Goal: Answer question/provide support: Share knowledge or assist other users

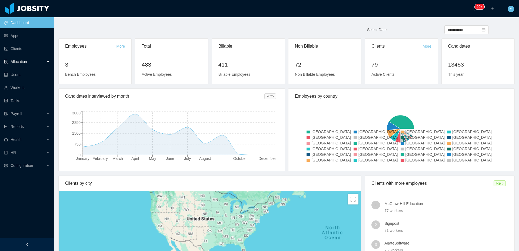
click at [41, 64] on div "Allocation" at bounding box center [27, 61] width 54 height 11
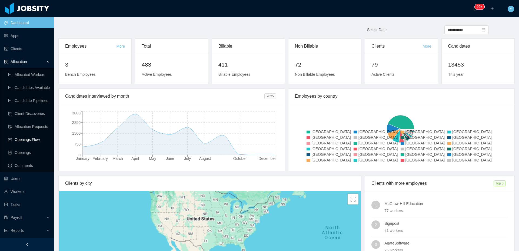
click at [34, 136] on link "Openings Flow" at bounding box center [29, 139] width 42 height 11
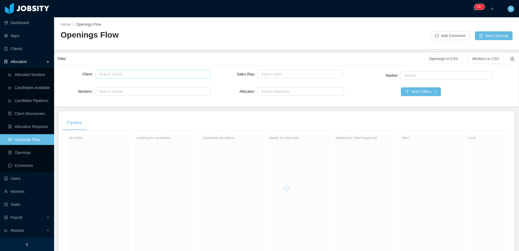
click at [116, 78] on div "Search clients" at bounding box center [153, 74] width 114 height 9
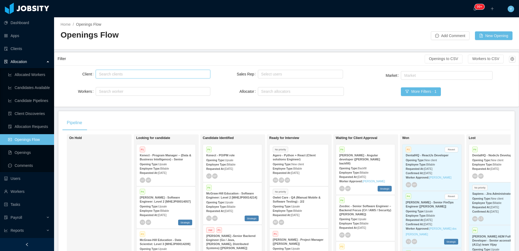
click at [119, 73] on div "Search clients" at bounding box center [151, 73] width 105 height 5
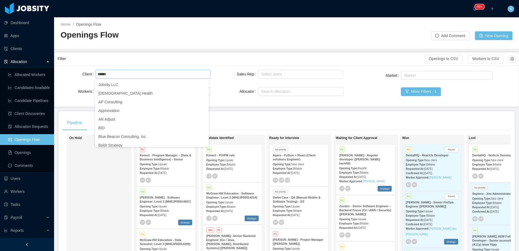
type input "*****"
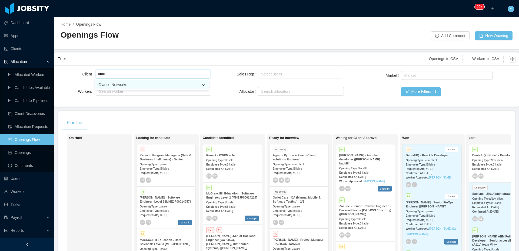
click at [142, 81] on li "Glance Networks" at bounding box center [151, 84] width 113 height 9
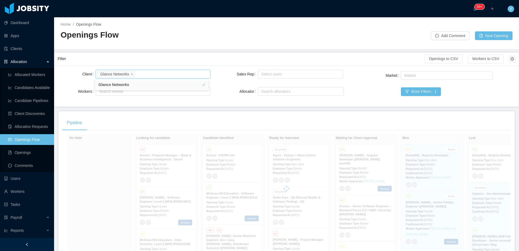
click at [150, 56] on div "Filter" at bounding box center [241, 59] width 367 height 10
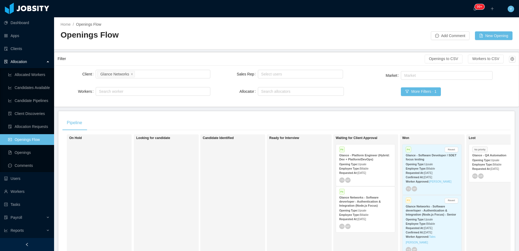
click at [382, 164] on div "Opening Type: Upsale" at bounding box center [365, 164] width 52 height 6
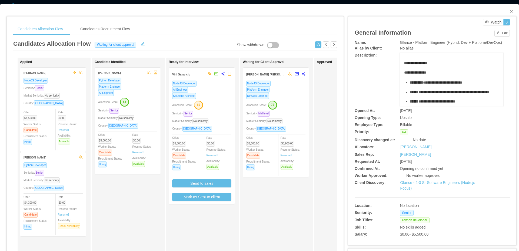
click at [292, 116] on div "Seniority: Mid level" at bounding box center [275, 113] width 59 height 6
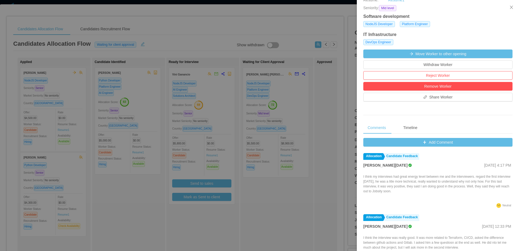
scroll to position [164, 0]
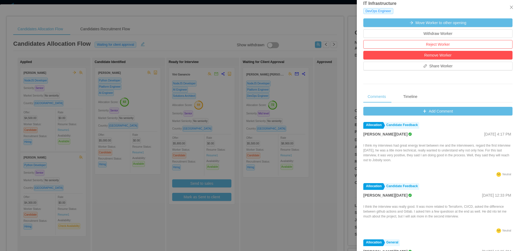
click at [434, 117] on div "Add Comment Allocation Candidate Feedback [PERSON_NAME][DATE] [DATE] 4:17 PM I …" at bounding box center [437, 194] width 149 height 175
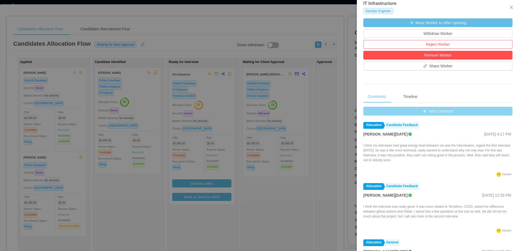
click at [438, 114] on button "Add Comment" at bounding box center [437, 111] width 149 height 9
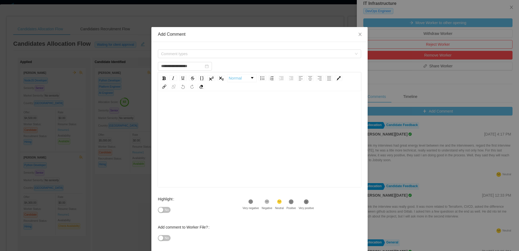
click at [265, 48] on div "Comment types" at bounding box center [259, 53] width 203 height 11
click at [259, 52] on span "Comment types" at bounding box center [256, 53] width 191 height 5
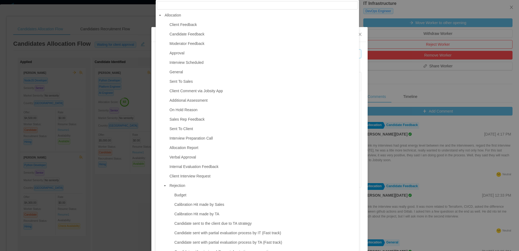
click at [210, 27] on span "Client Feedback" at bounding box center [263, 24] width 190 height 7
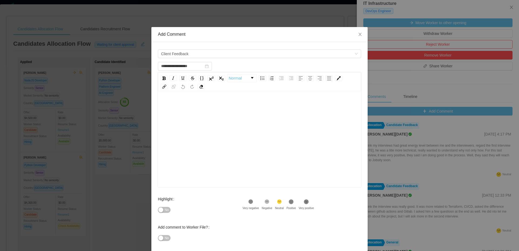
click at [228, 136] on div "rdw-editor" at bounding box center [259, 147] width 195 height 95
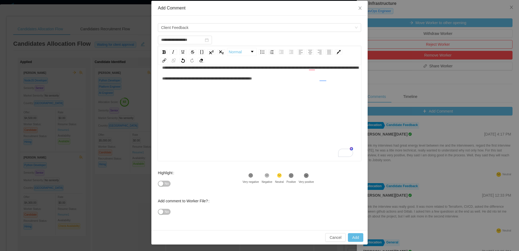
scroll to position [12, 0]
type input "**********"
click at [349, 236] on button "Add" at bounding box center [355, 237] width 15 height 9
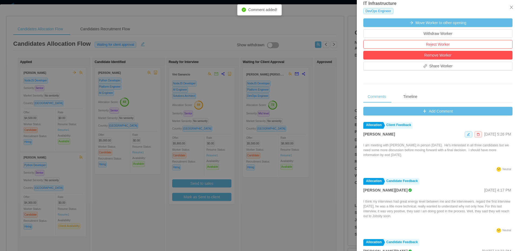
click at [317, 175] on div at bounding box center [259, 125] width 519 height 251
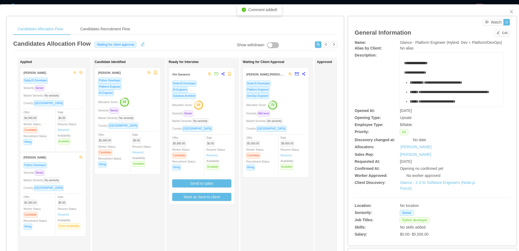
click at [348, 148] on div "**********" at bounding box center [432, 130] width 168 height 228
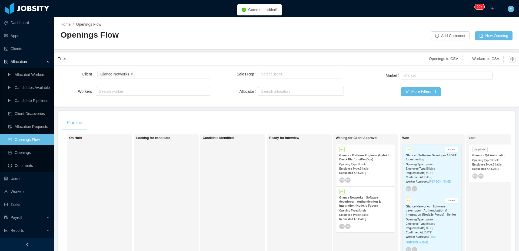
click at [365, 203] on strong "Glance Networks - Software deverloper - Authentication & Integration (Node.js F…" at bounding box center [360, 201] width 42 height 11
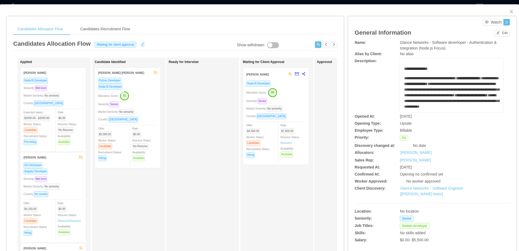
click at [298, 97] on div "NodeJS Developer Allocation Score: 99 Seniority: Senior Market Seniority: No se…" at bounding box center [275, 120] width 59 height 81
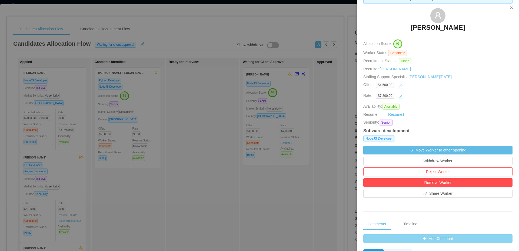
scroll to position [106, 0]
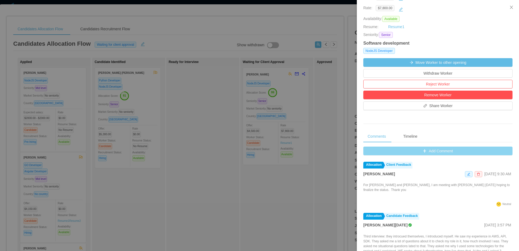
click at [423, 151] on button "Add Comment" at bounding box center [437, 150] width 149 height 9
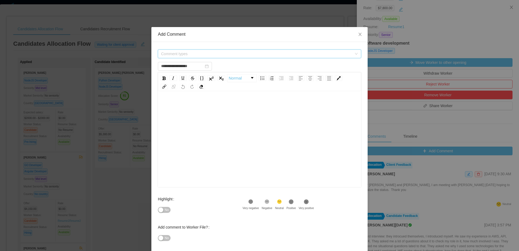
click at [232, 54] on span "Comment types" at bounding box center [256, 53] width 191 height 5
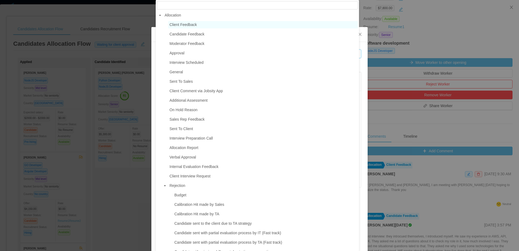
click at [189, 25] on span "Client Feedback" at bounding box center [182, 24] width 27 height 4
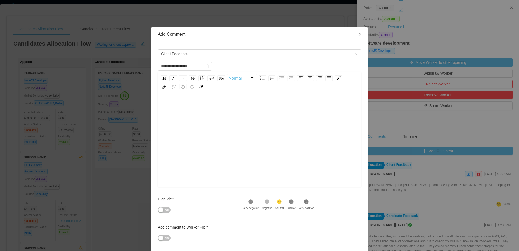
click at [197, 112] on div "To enrich screen reader interactions, please activate Accessibility in Grammarl…" at bounding box center [259, 147] width 195 height 95
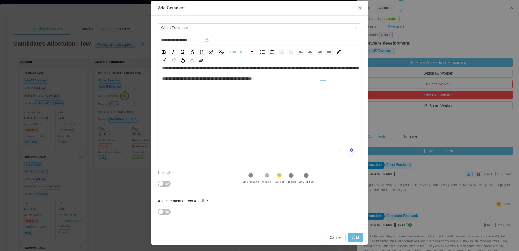
scroll to position [12, 0]
type input "**********"
click at [359, 237] on button "Add" at bounding box center [355, 237] width 15 height 9
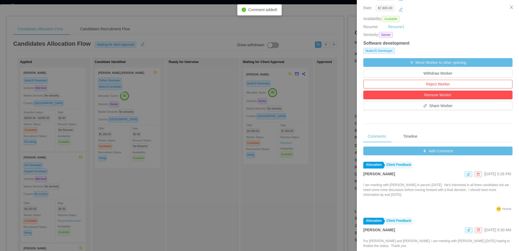
click at [326, 43] on div at bounding box center [259, 125] width 519 height 251
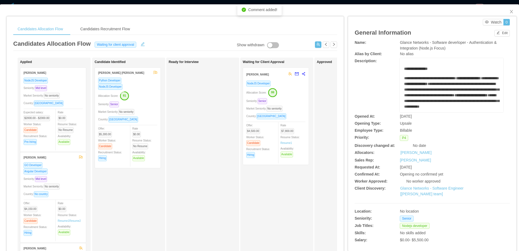
click at [313, 32] on div "Candidates Allocation Flow Candidates Recruitment Flow" at bounding box center [175, 29] width 324 height 12
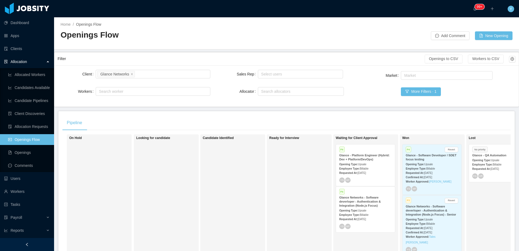
click at [440, 160] on div "Glance - Software Developer / SDET focus testing" at bounding box center [431, 157] width 52 height 8
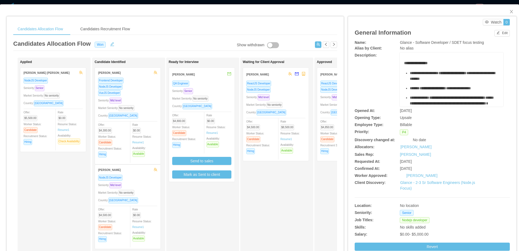
click at [283, 91] on div "NodeJS Developer" at bounding box center [275, 89] width 59 height 6
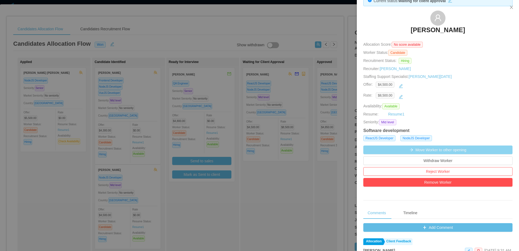
scroll to position [167, 0]
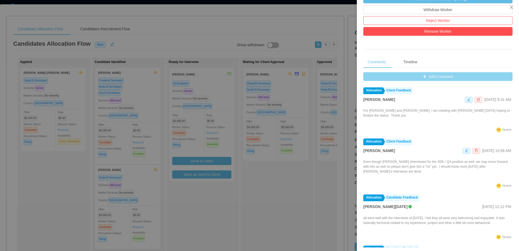
click at [413, 78] on button "Add Comment" at bounding box center [437, 76] width 149 height 9
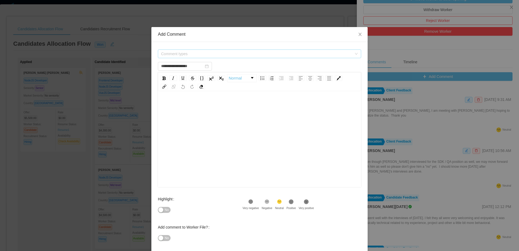
click at [202, 52] on span "Comment types" at bounding box center [256, 53] width 191 height 5
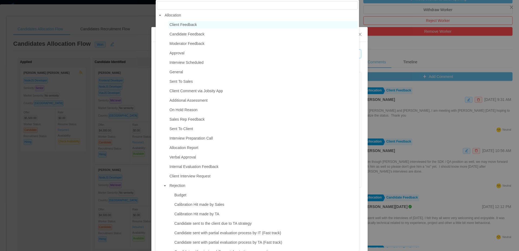
click at [182, 23] on span "Client Feedback" at bounding box center [182, 24] width 27 height 4
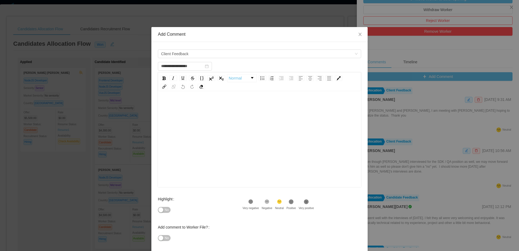
click at [247, 110] on div "rdw-editor" at bounding box center [259, 105] width 195 height 11
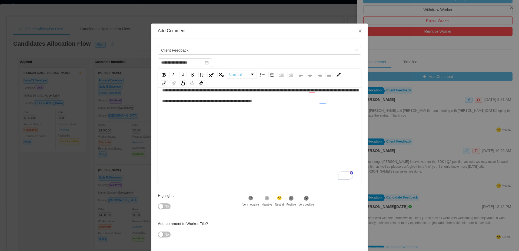
scroll to position [26, 0]
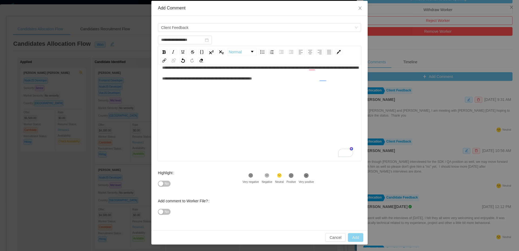
type input "**********"
click at [354, 234] on button "Add" at bounding box center [355, 237] width 15 height 9
